Goal: Task Accomplishment & Management: Manage account settings

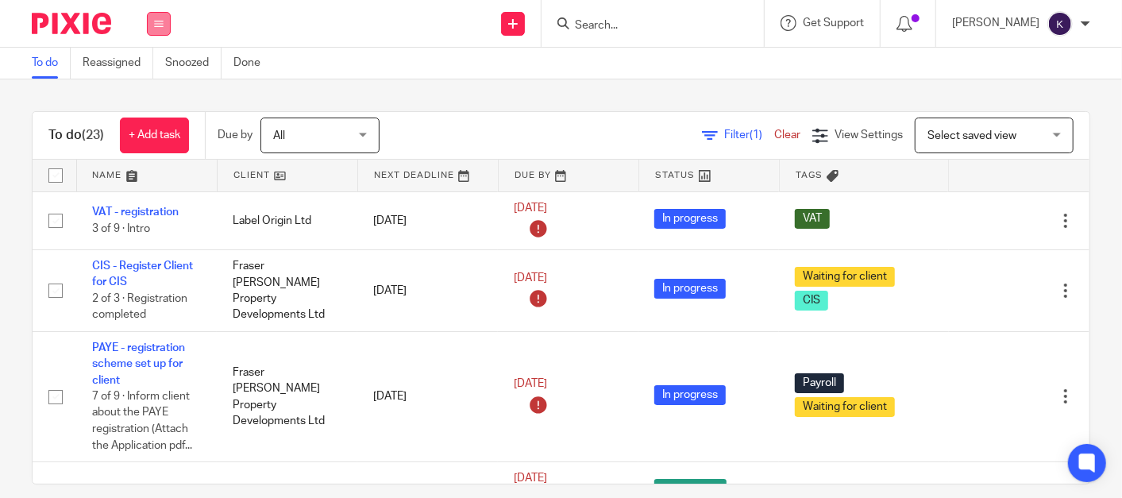
click at [167, 27] on button at bounding box center [159, 24] width 24 height 24
drag, startPoint x: 157, startPoint y: 188, endPoint x: 220, endPoint y: 190, distance: 62.7
click at [156, 188] on link "Settings" at bounding box center [158, 190] width 42 height 11
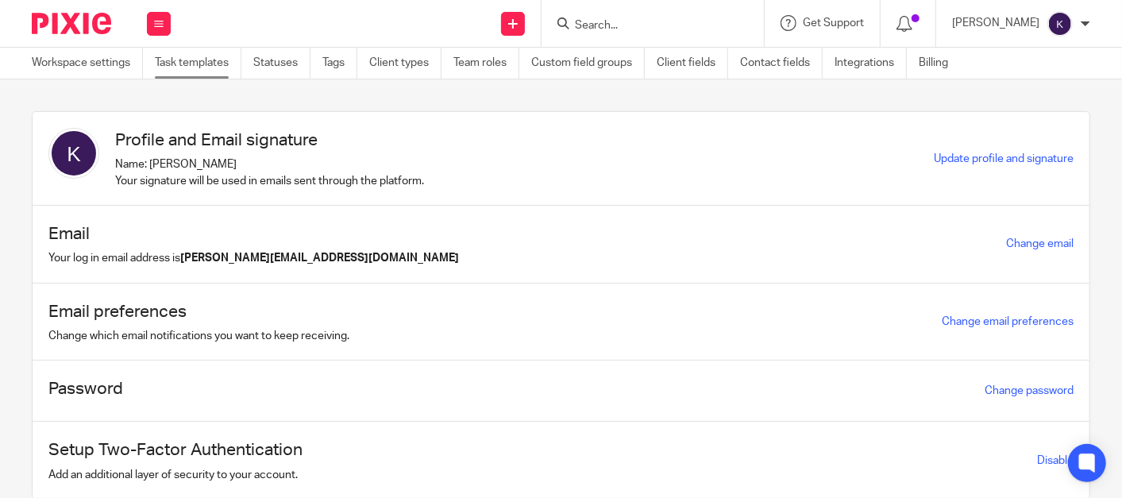
click at [189, 63] on link "Task templates" at bounding box center [198, 63] width 87 height 31
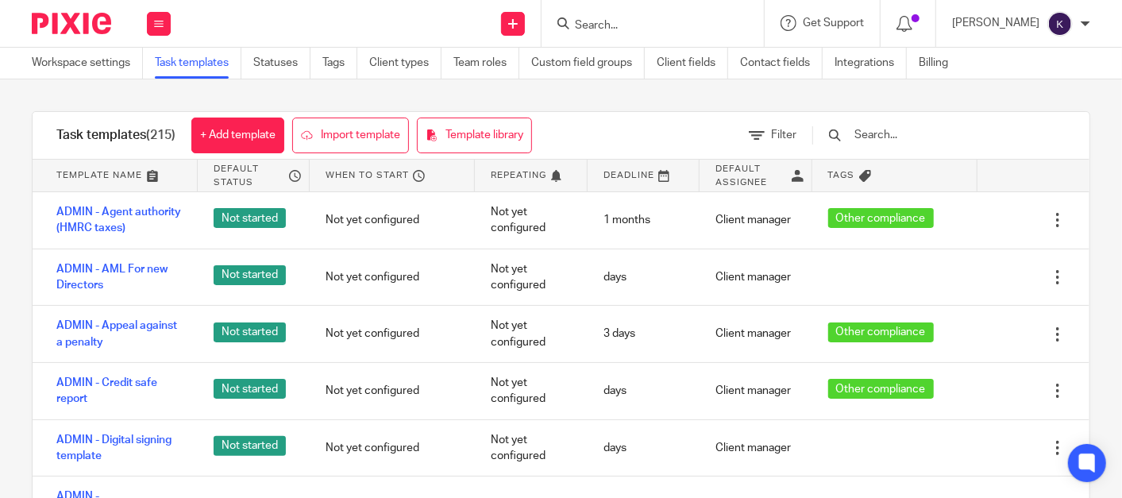
click at [716, 19] on input "Search" at bounding box center [644, 26] width 143 height 14
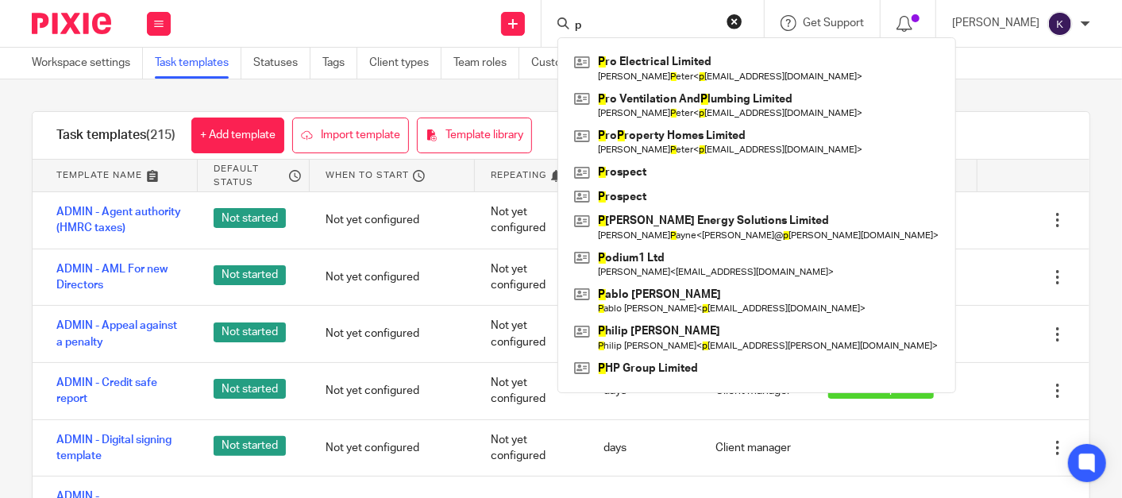
type input "p"
click at [595, 108] on div "Task templates (215) + Add template Import template Template library Filter Tem…" at bounding box center [561, 313] width 1122 height 469
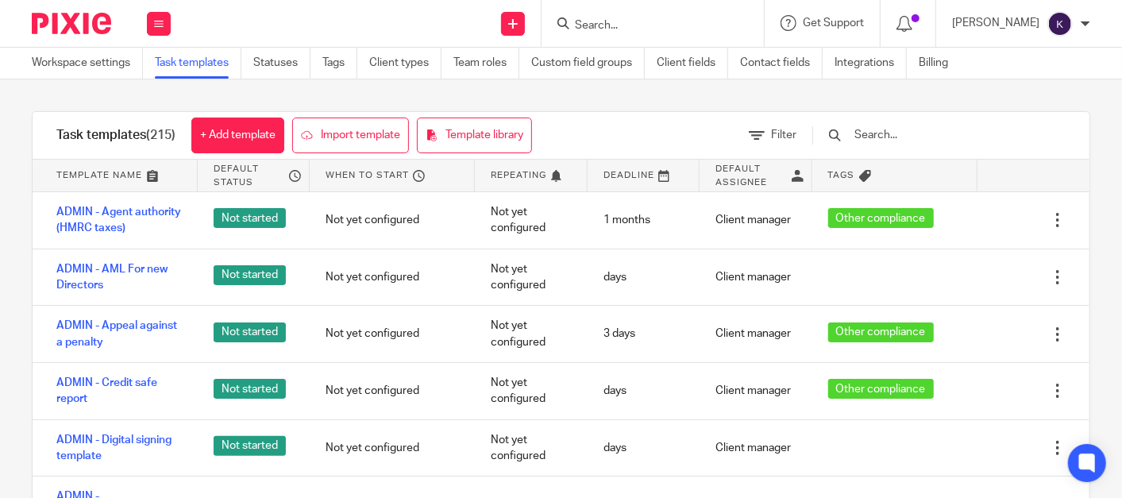
click at [889, 122] on div at bounding box center [930, 135] width 269 height 47
click at [926, 133] on input "text" at bounding box center [945, 134] width 185 height 17
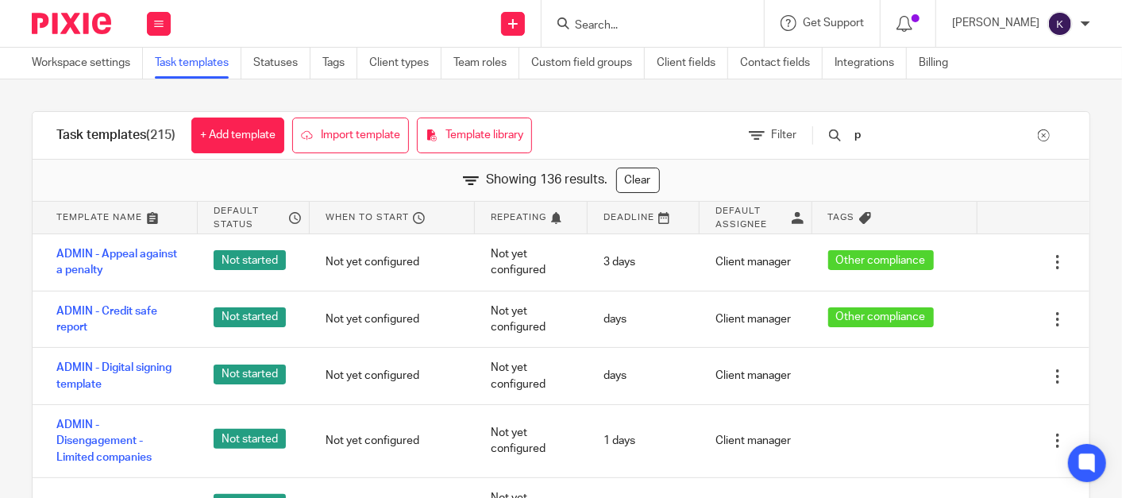
click at [911, 141] on input "p" at bounding box center [945, 134] width 185 height 17
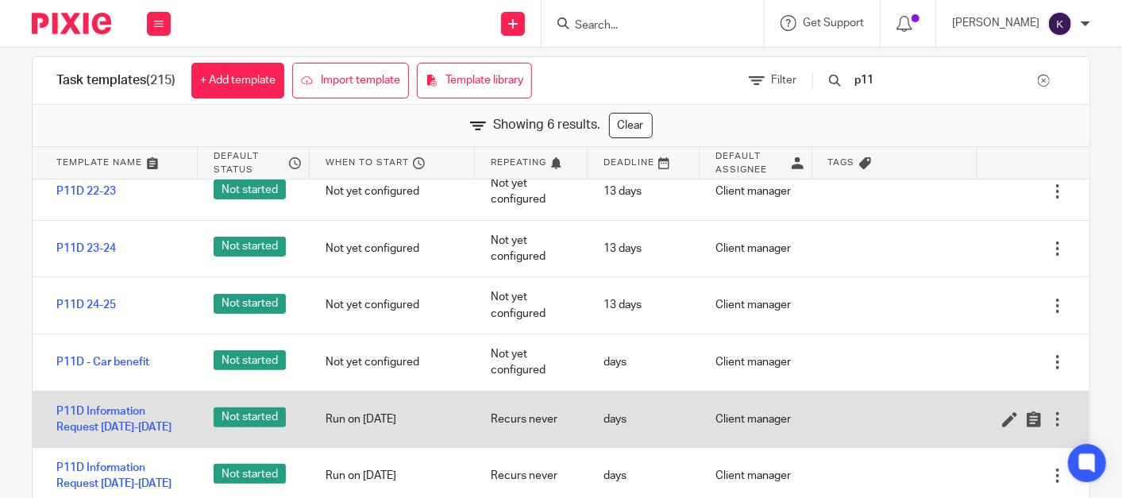
scroll to position [88, 0]
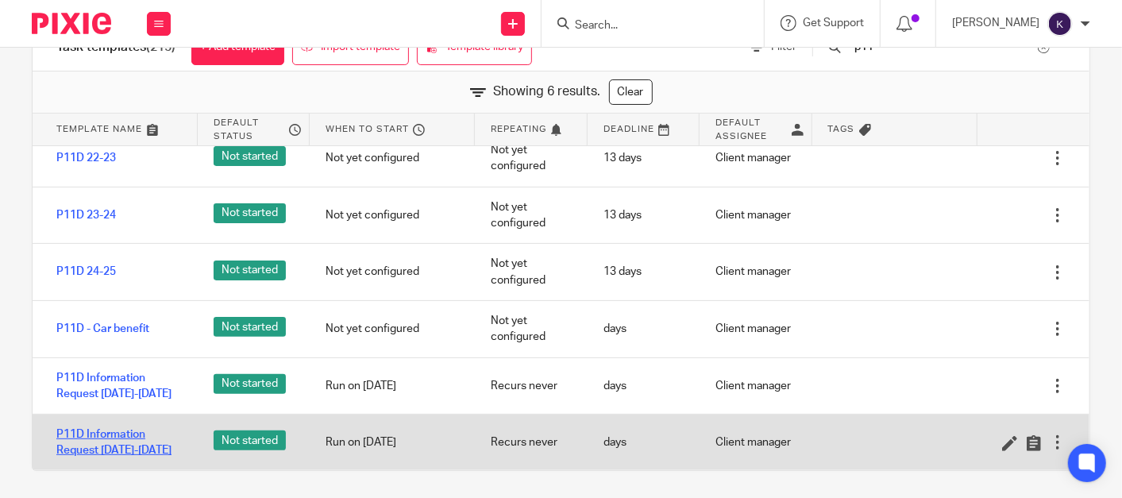
type input "p11"
click at [105, 445] on link "P11D Information Request [DATE]-[DATE]" at bounding box center [118, 442] width 125 height 33
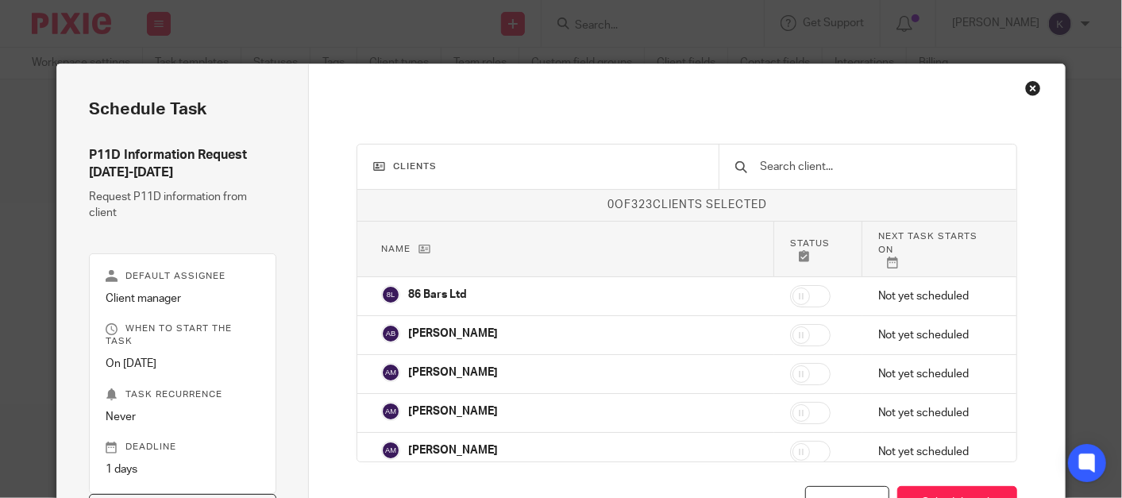
scroll to position [1, 0]
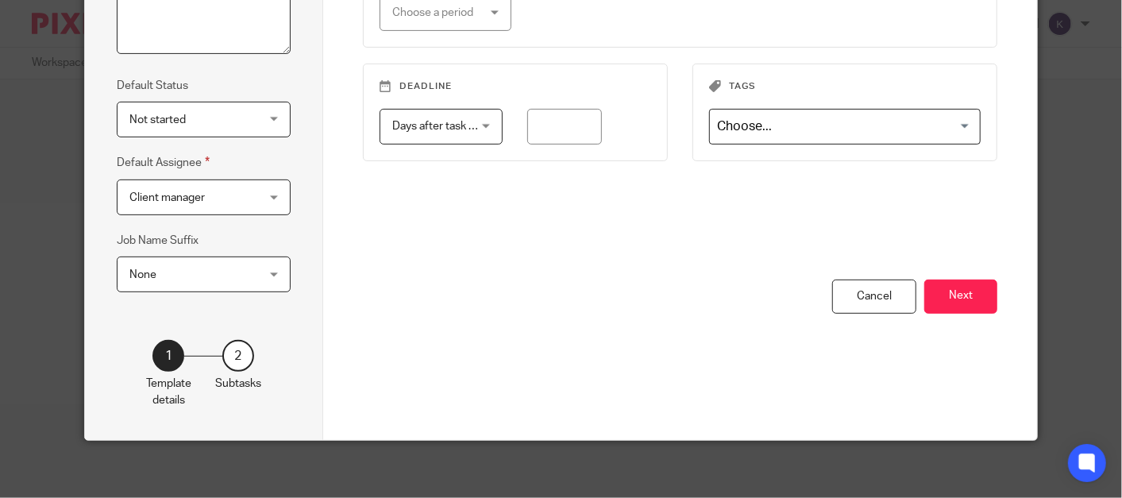
scroll to position [313, 0]
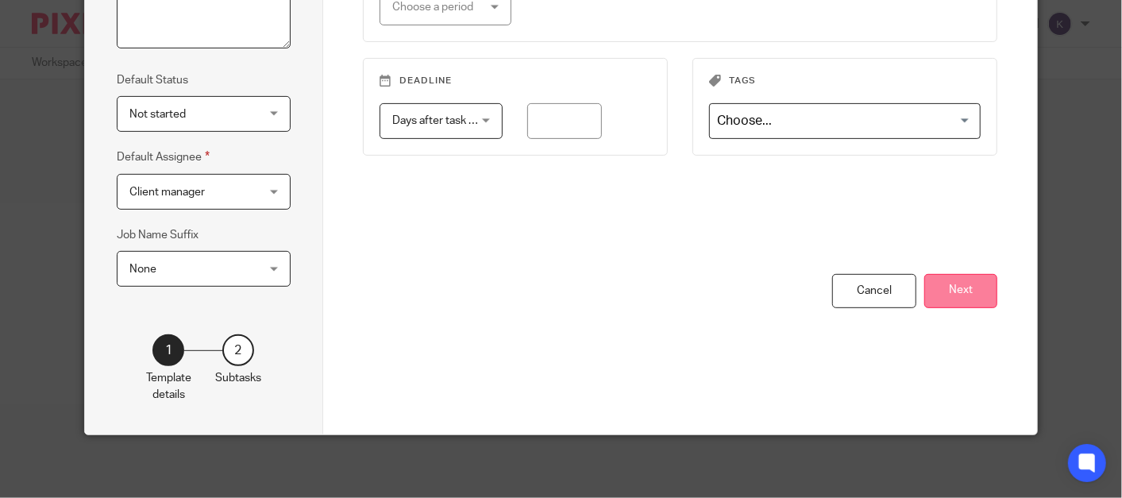
click at [953, 288] on button "Next" at bounding box center [960, 291] width 73 height 34
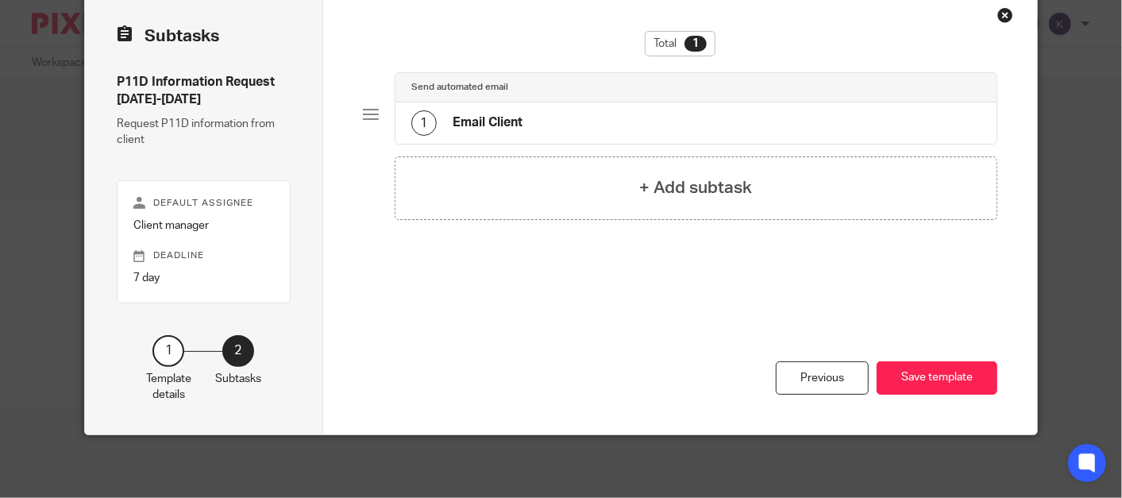
click at [587, 133] on div "1 Email Client" at bounding box center [695, 122] width 601 height 41
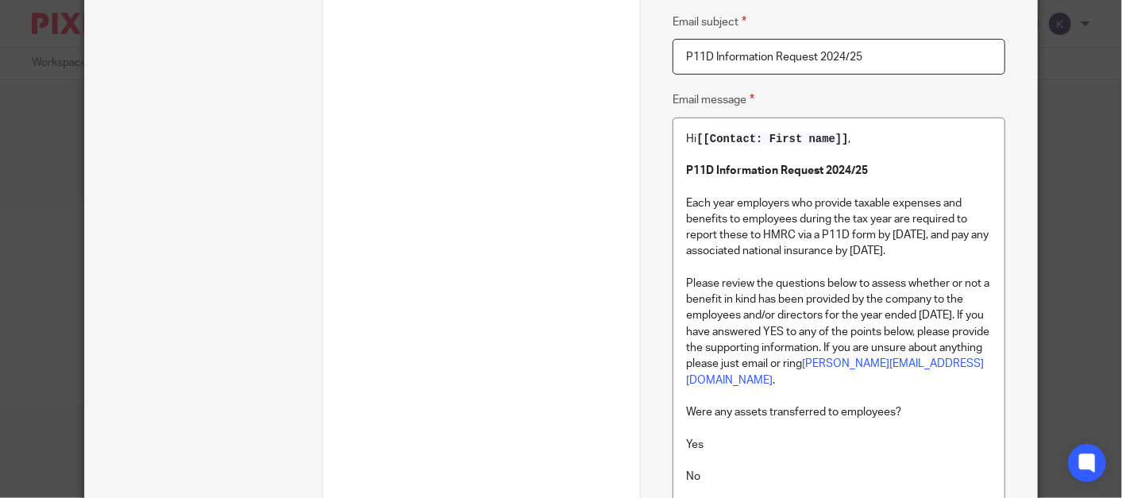
click at [933, 303] on p "Please review the questions below to assess whether or not a benefit in kind ha…" at bounding box center [839, 331] width 306 height 113
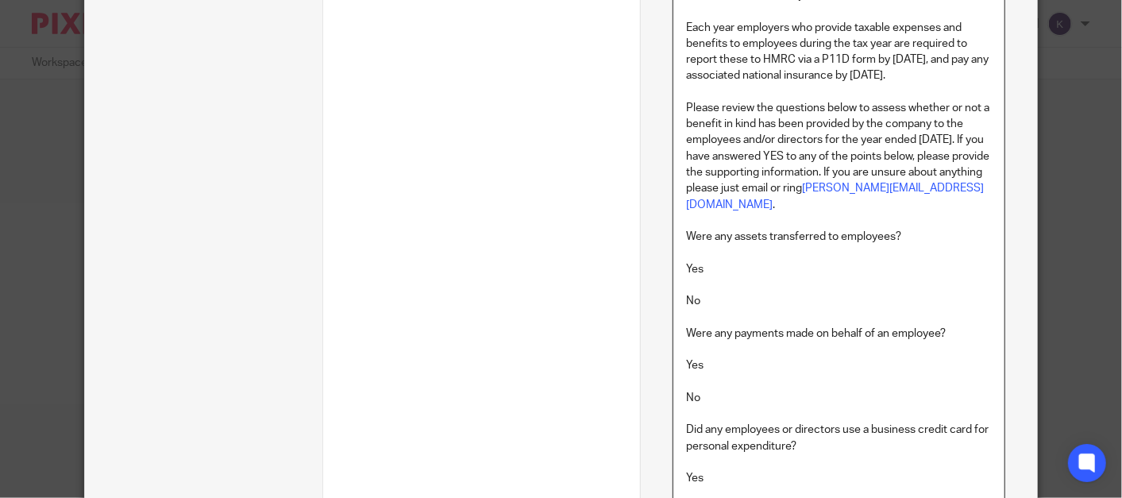
scroll to position [603, 0]
click at [859, 273] on p "Yes" at bounding box center [839, 268] width 306 height 16
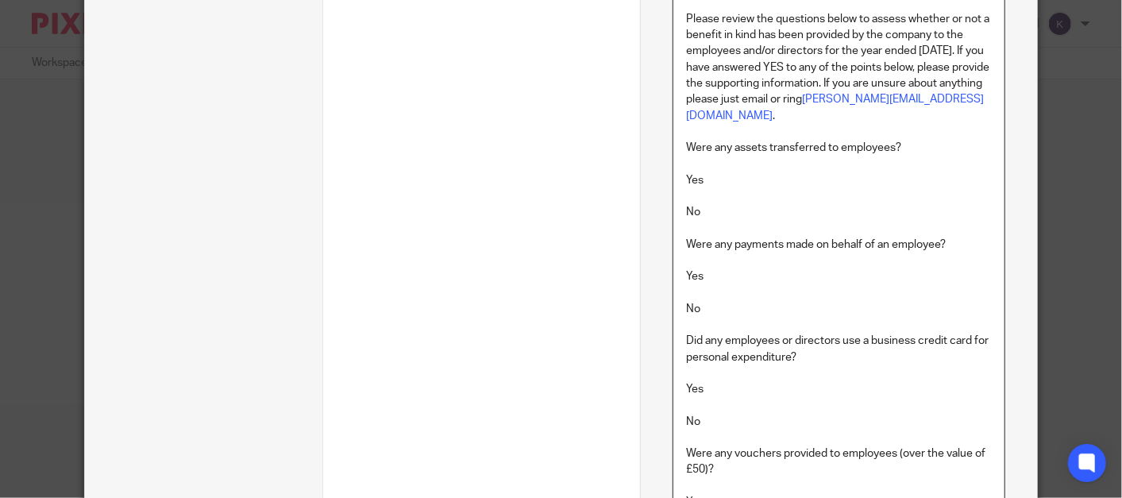
click at [839, 275] on p "Yes" at bounding box center [839, 276] width 306 height 16
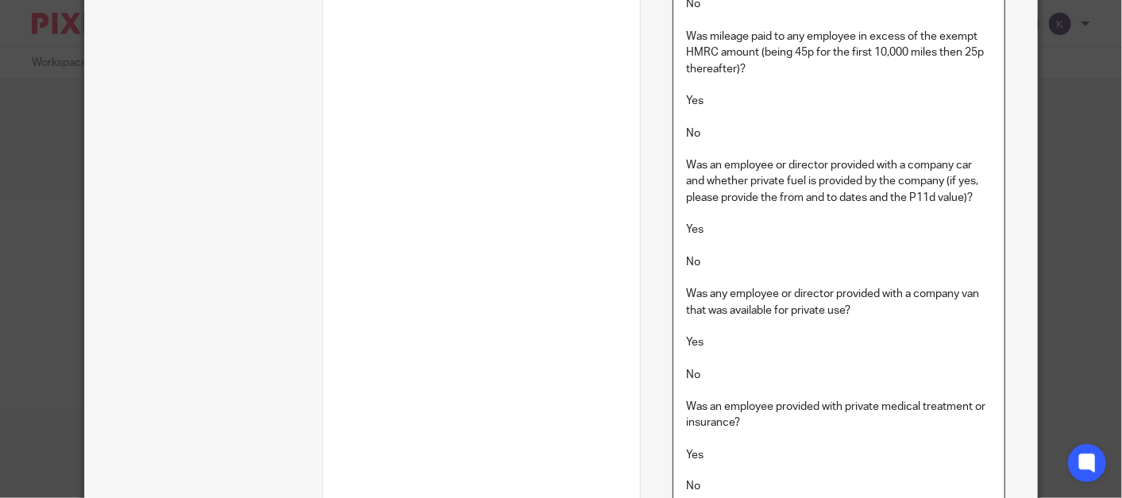
scroll to position [1308, 0]
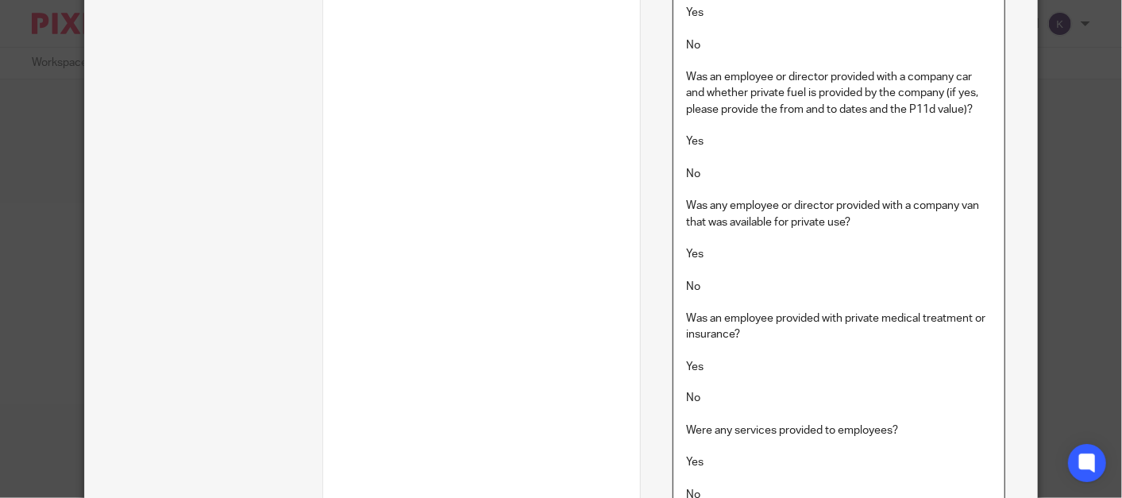
click at [758, 253] on p "Yes" at bounding box center [839, 254] width 306 height 16
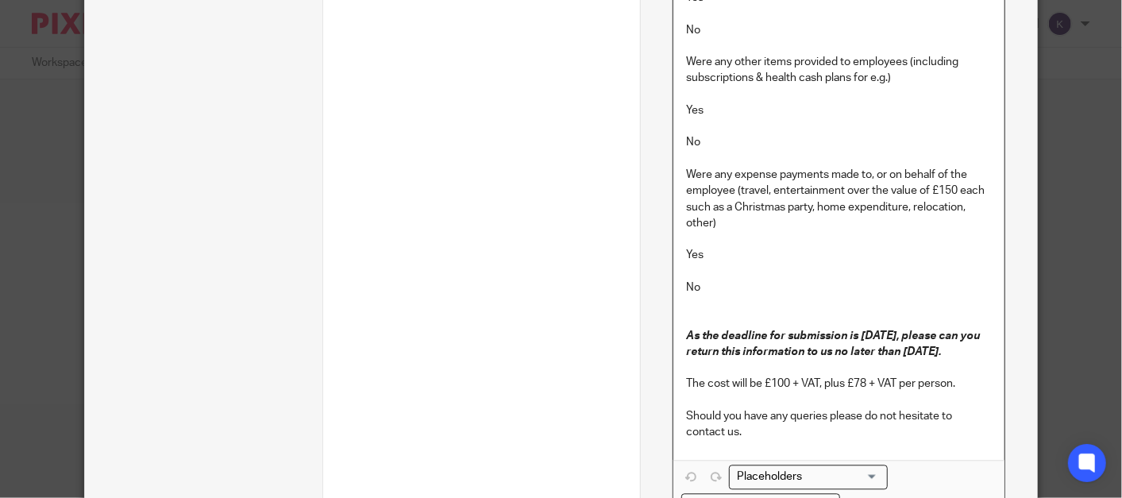
scroll to position [1925, 0]
